Goal: Find specific page/section: Find specific page/section

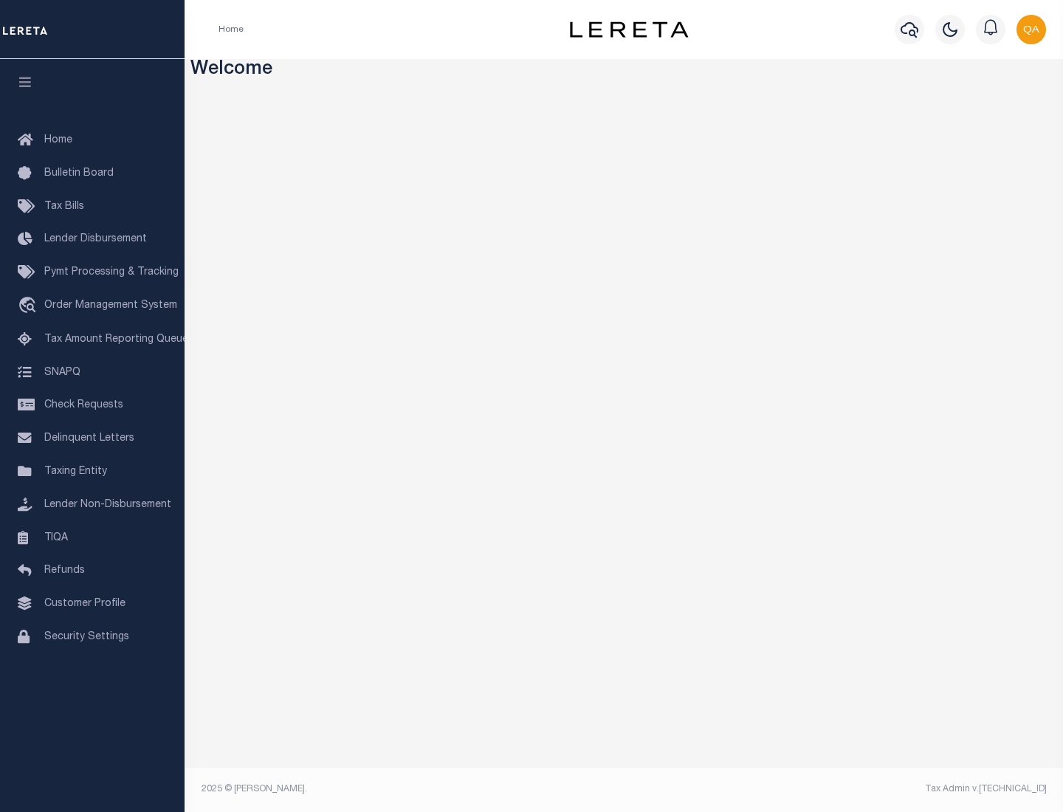
click at [92, 405] on span "Check Requests" at bounding box center [83, 405] width 79 height 10
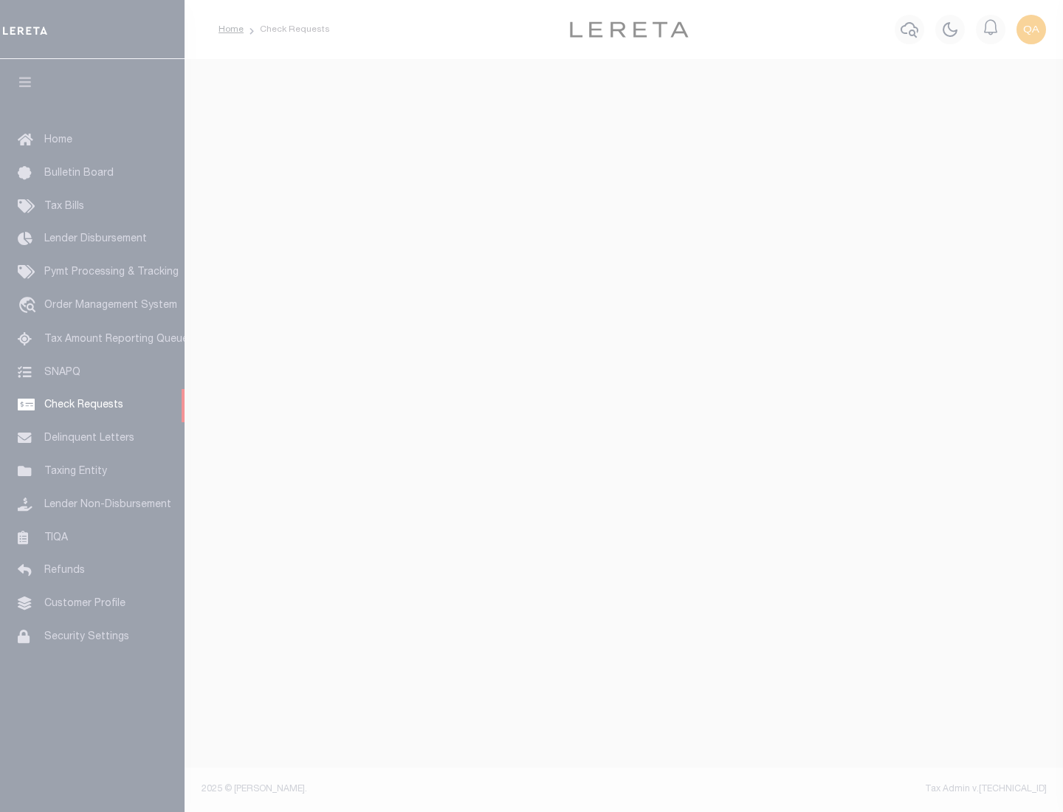
select select "50"
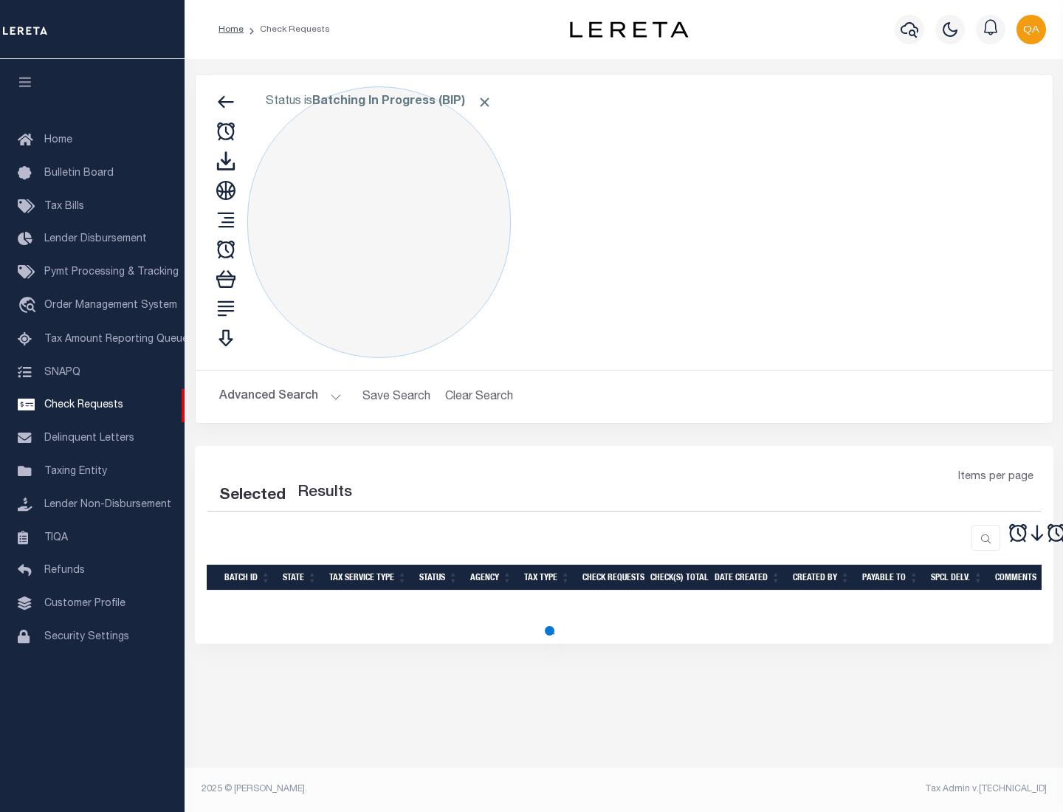
select select "50"
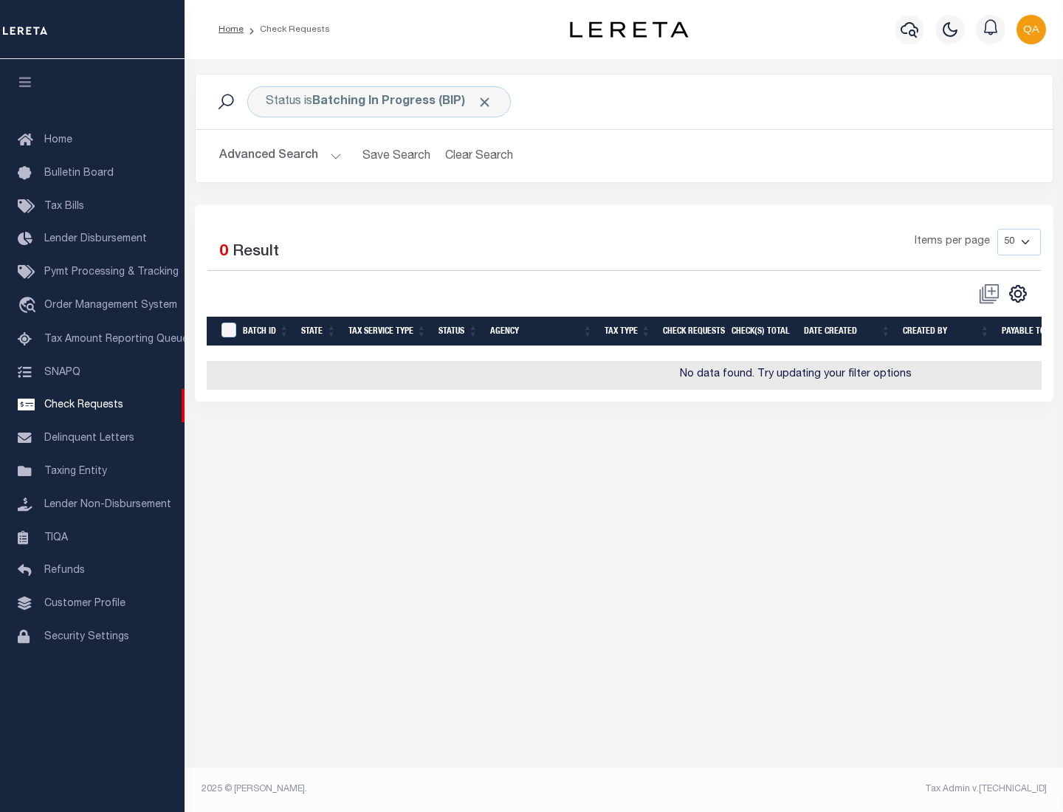
click at [485, 102] on span "Click to Remove" at bounding box center [484, 101] width 15 height 15
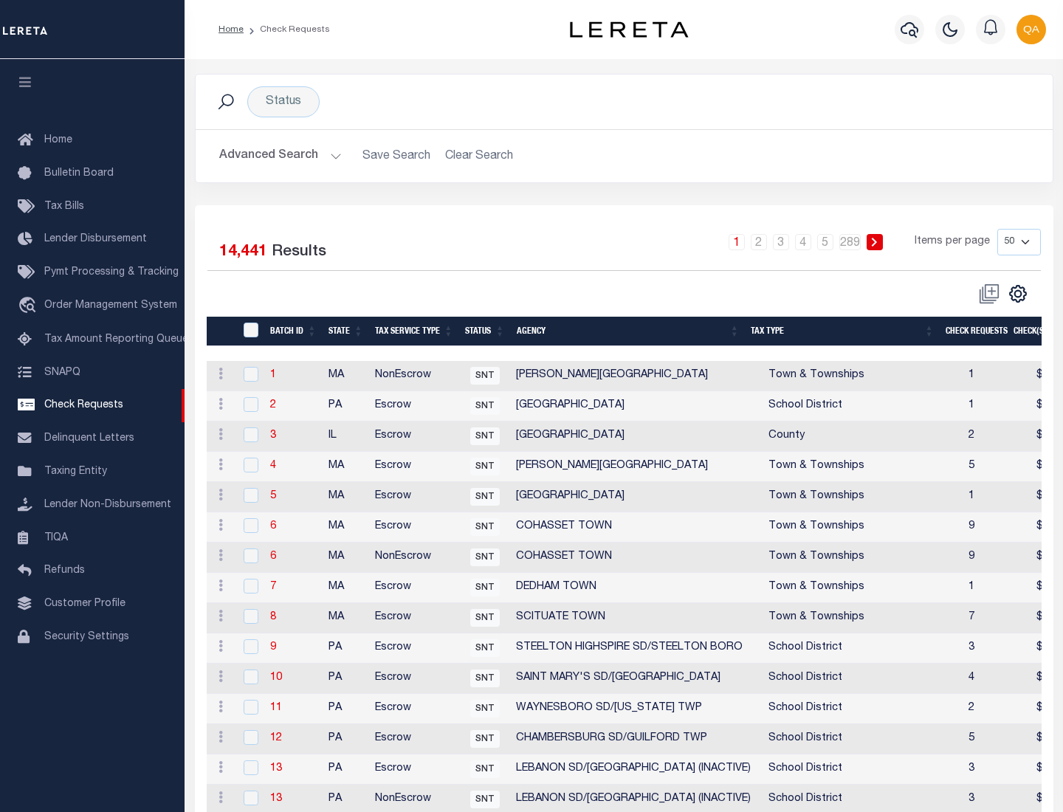
scroll to position [711, 0]
